Goal: Understand process/instructions: Learn how to perform a task or action

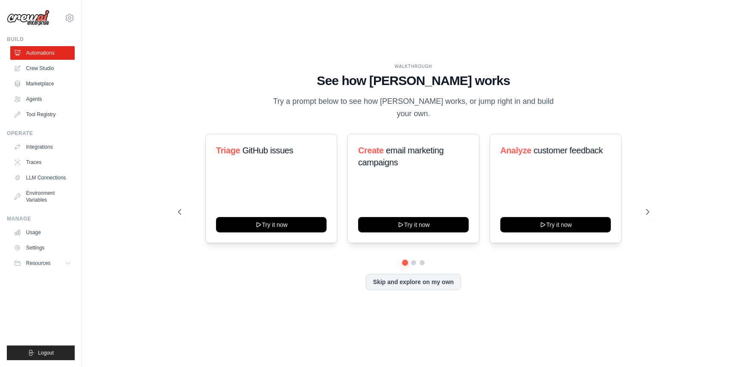
click at [635, 41] on div "WALKTHROUGH See how [PERSON_NAME] works Try a prompt below to see how [PERSON_N…" at bounding box center [413, 184] width 635 height 350
click at [411, 260] on div at bounding box center [413, 262] width 471 height 5
click at [420, 259] on button at bounding box center [422, 262] width 7 height 7
click at [413, 259] on button at bounding box center [413, 262] width 7 height 7
click at [406, 259] on button at bounding box center [405, 262] width 6 height 6
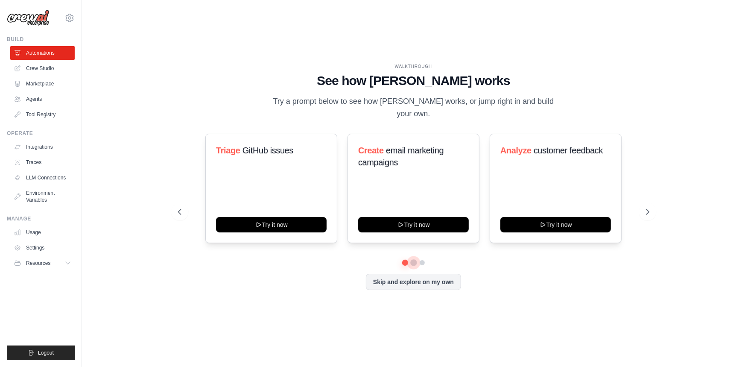
click at [413, 259] on button at bounding box center [413, 262] width 6 height 6
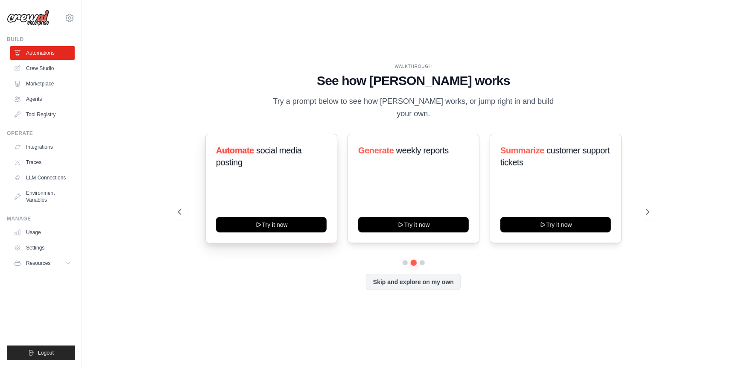
click at [255, 226] on div "Automate social media posting Try it now" at bounding box center [271, 188] width 132 height 109
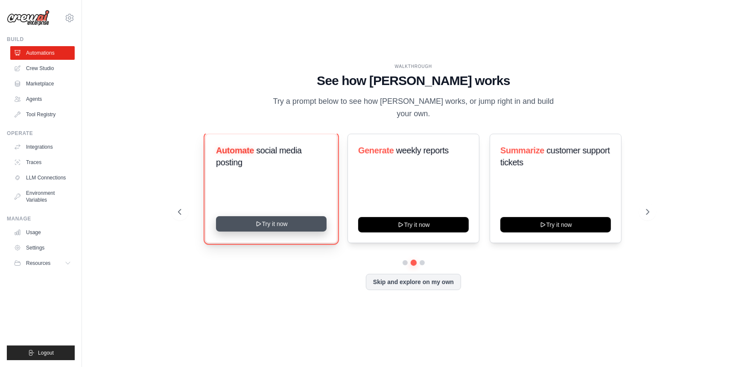
click at [256, 221] on icon at bounding box center [258, 223] width 7 height 7
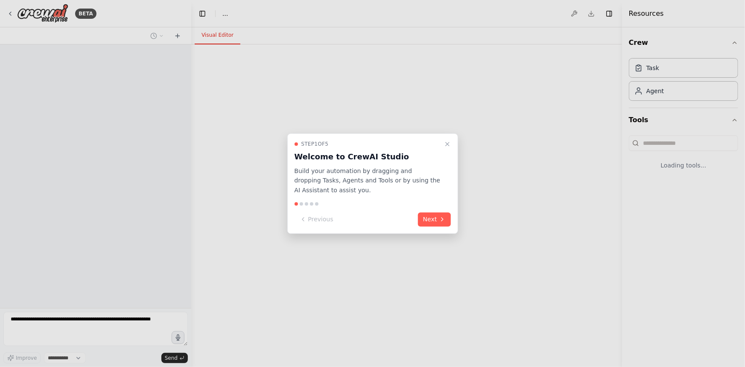
select select "****"
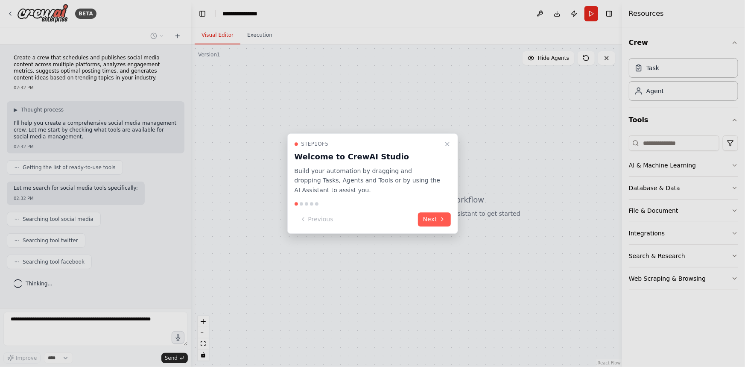
scroll to position [10, 0]
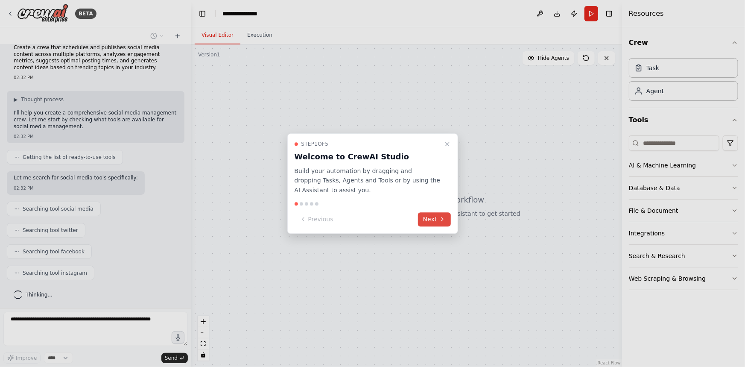
click at [433, 221] on button "Next" at bounding box center [434, 219] width 33 height 14
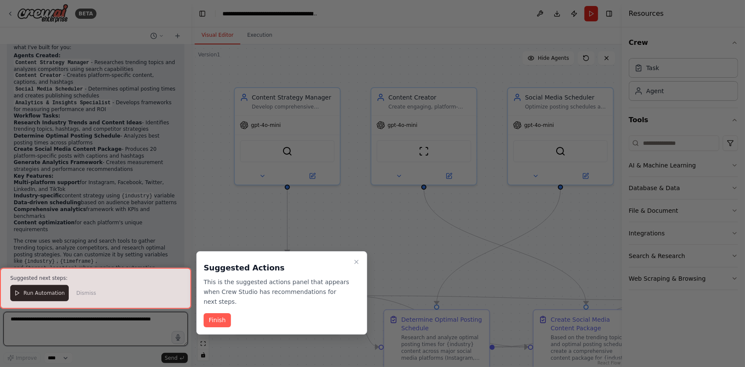
scroll to position [798, 0]
